Goal: Find specific fact: Find specific fact

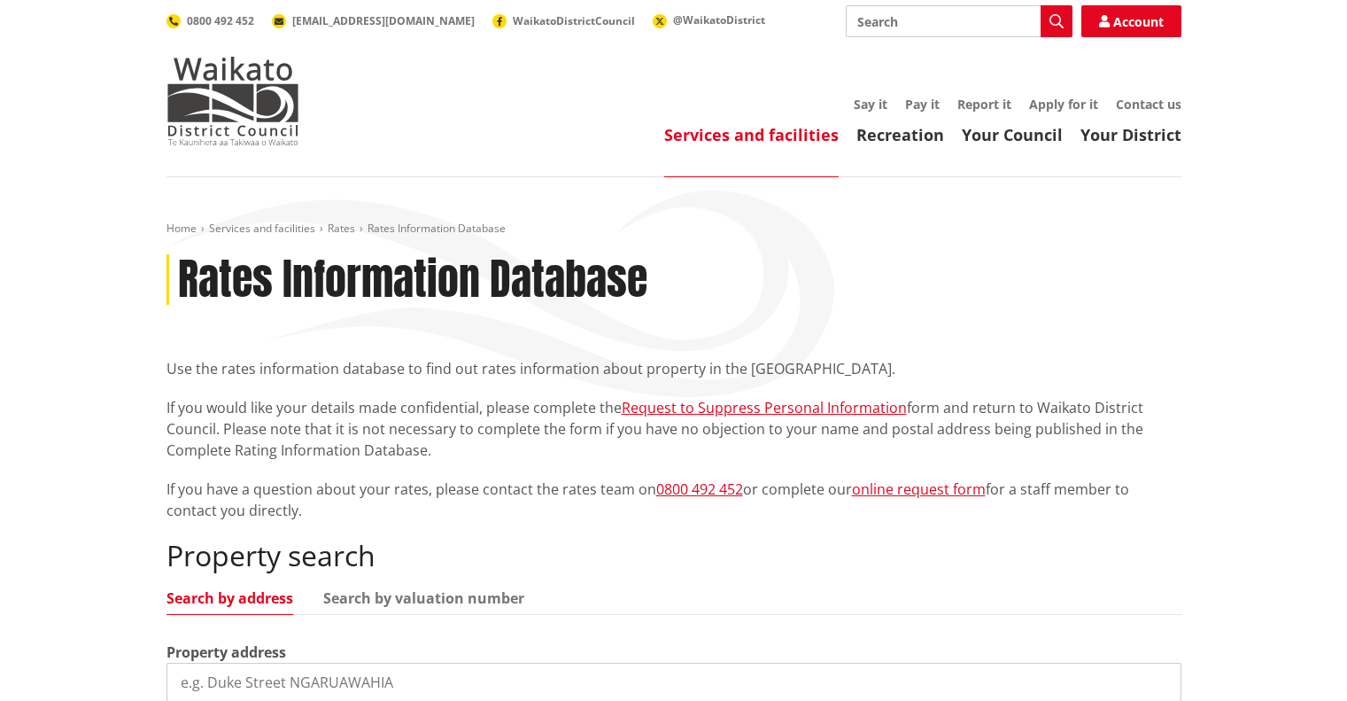
scroll to position [177, 0]
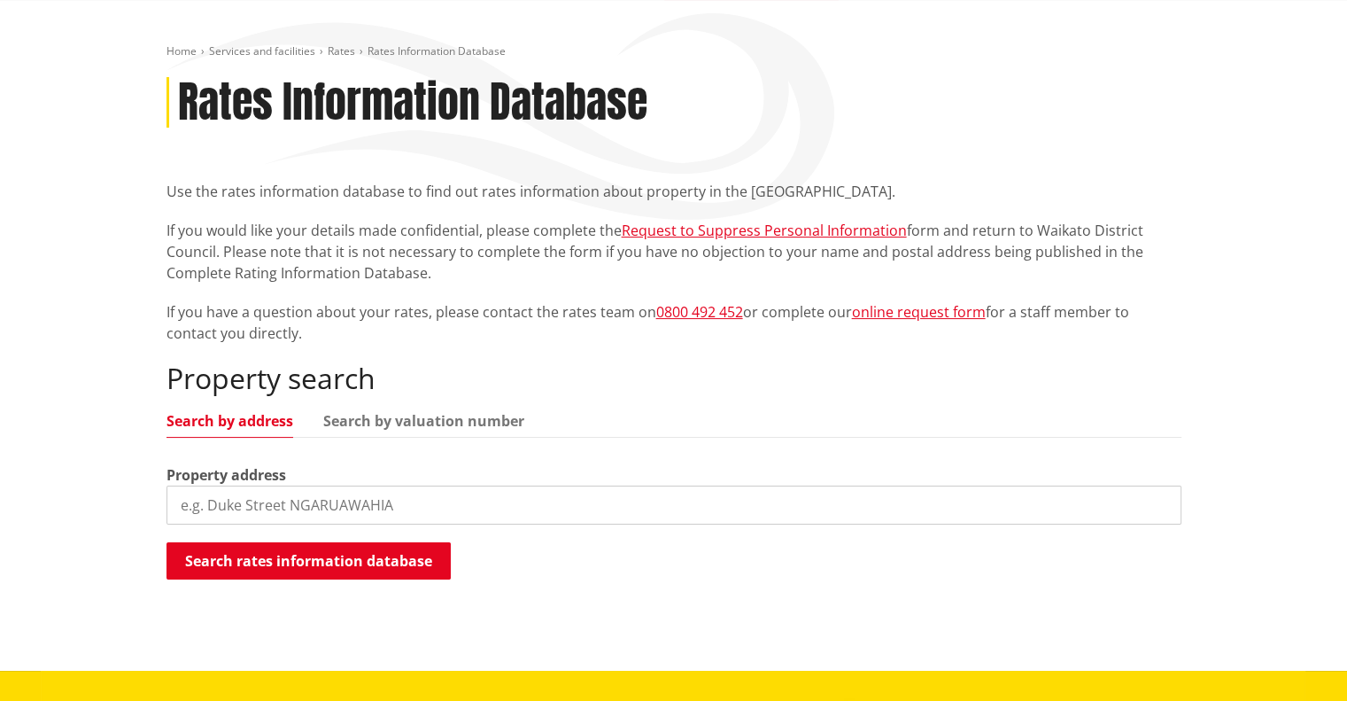
click at [432, 495] on input "search" at bounding box center [674, 504] width 1015 height 39
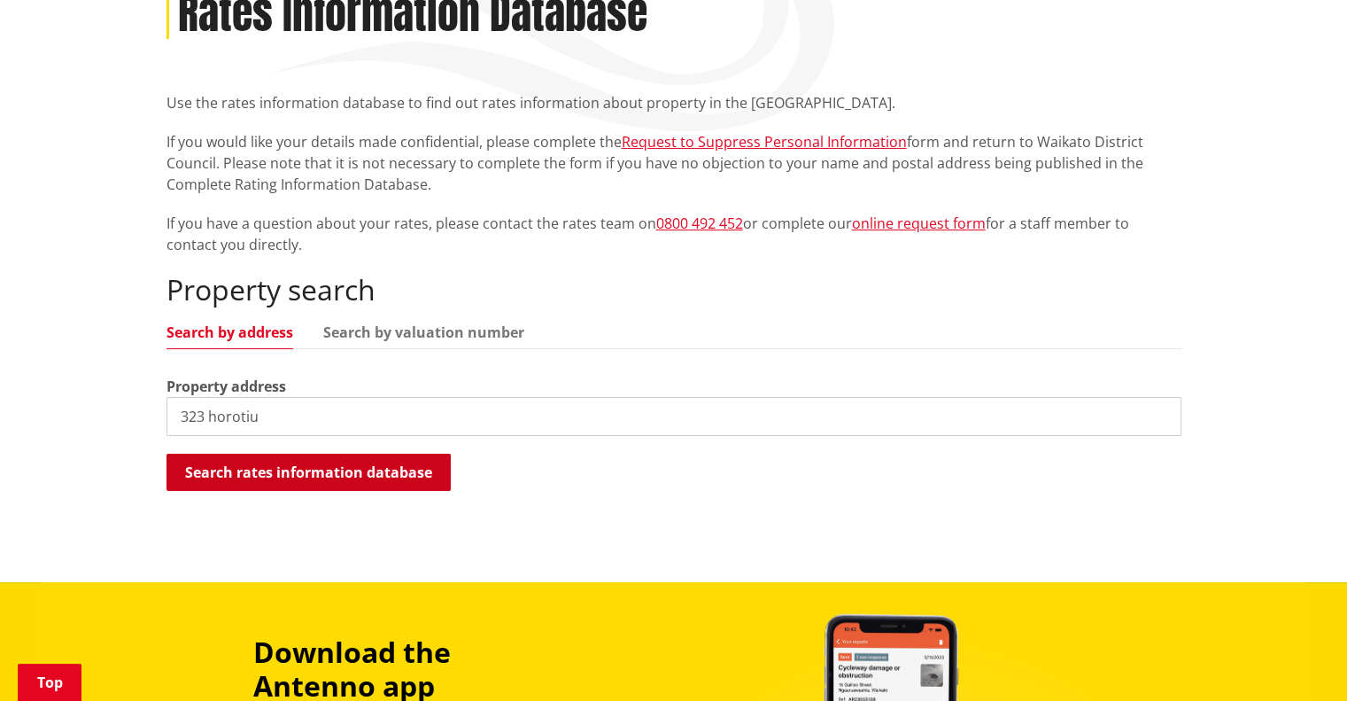
type input "323 horotiu"
click at [375, 472] on button "Search rates information database" at bounding box center [309, 471] width 284 height 37
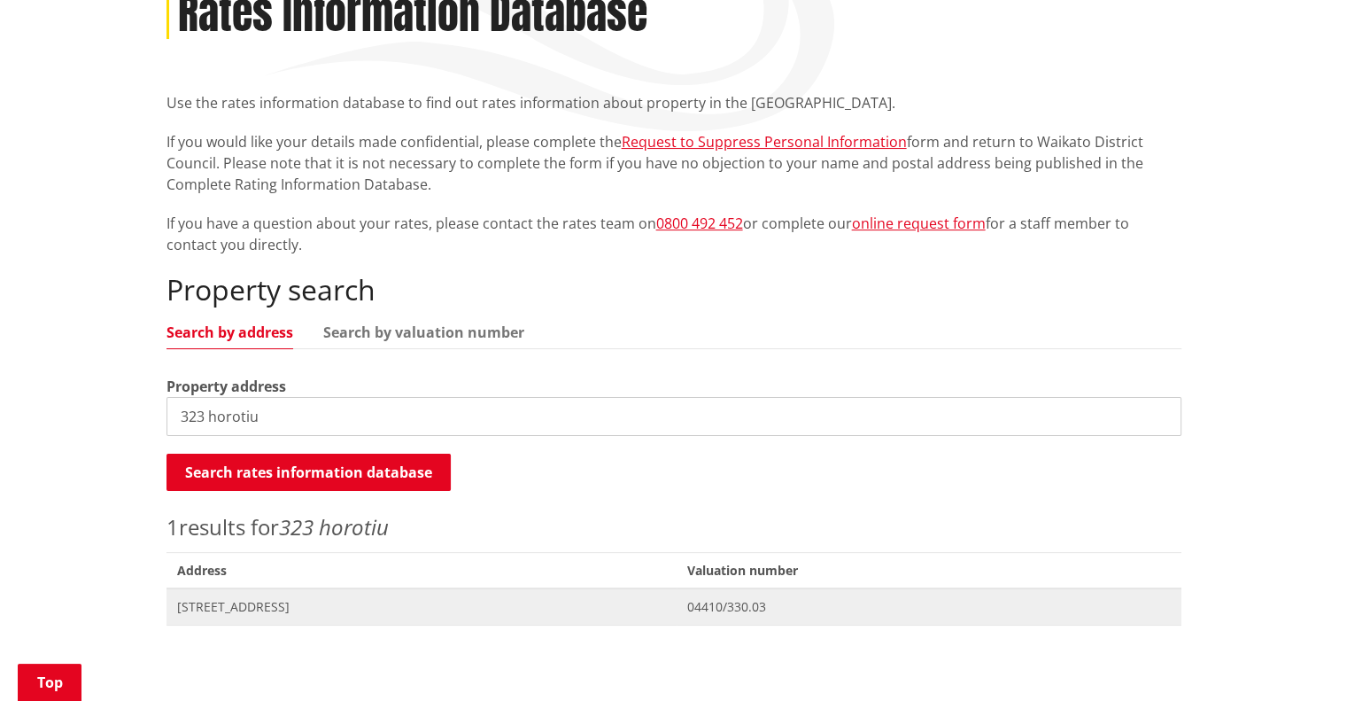
click at [362, 603] on span "[STREET_ADDRESS]" at bounding box center [422, 607] width 490 height 18
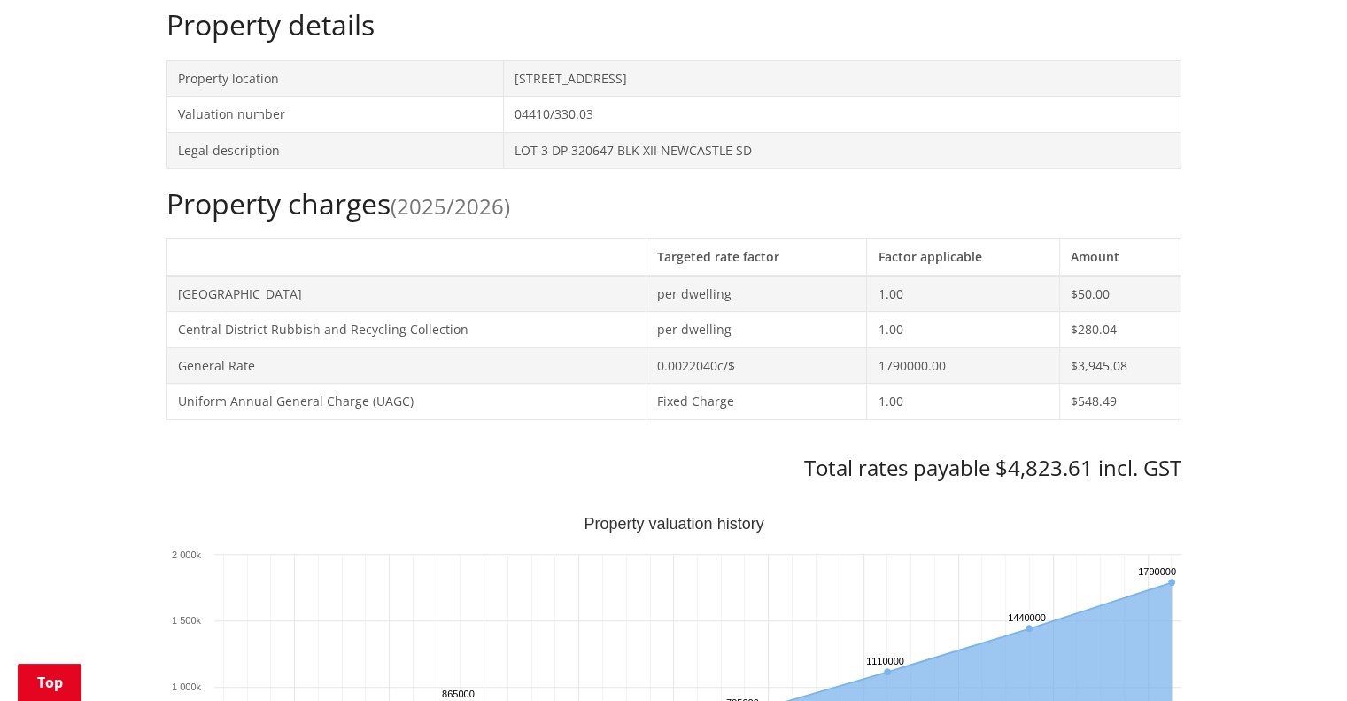
scroll to position [620, 0]
